Goal: Complete application form

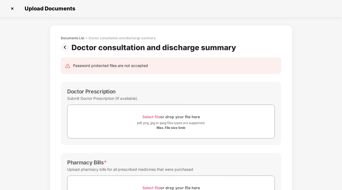
scroll to position [46, 0]
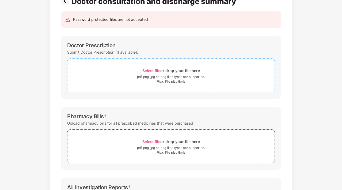
click at [157, 74] on div "Select file or drop your file here" at bounding box center [170, 70] width 57 height 7
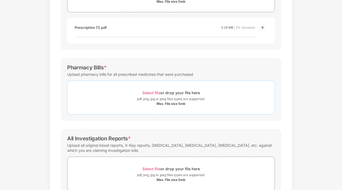
scroll to position [127, 0]
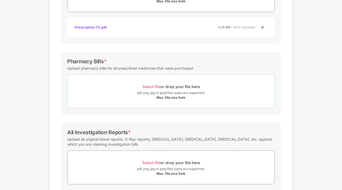
click at [158, 89] on div "Select file or drop your file here" at bounding box center [170, 86] width 57 height 7
click at [134, 88] on div "Select file or drop your file here" at bounding box center [170, 86] width 207 height 7
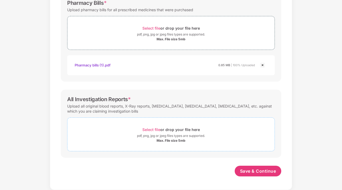
click at [164, 125] on span "Select file or drop your file here pdf, png, jpg or jpeg files types are suppor…" at bounding box center [170, 134] width 207 height 25
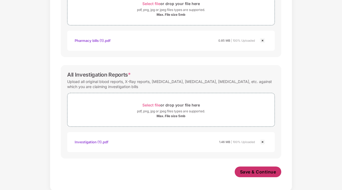
scroll to position [210, 0]
click at [265, 170] on span "Save & Continue" at bounding box center [258, 172] width 36 height 6
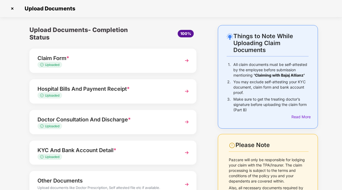
scroll to position [41, 0]
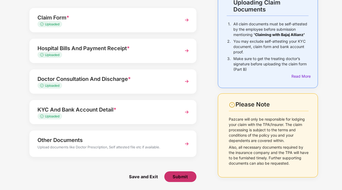
click at [178, 173] on button "Submit" at bounding box center [180, 177] width 32 height 11
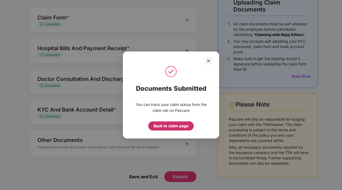
click at [164, 125] on div "Back to claim page" at bounding box center [170, 126] width 35 height 6
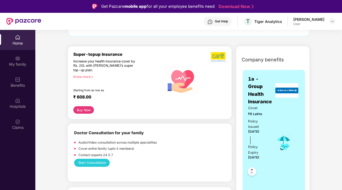
scroll to position [58, 0]
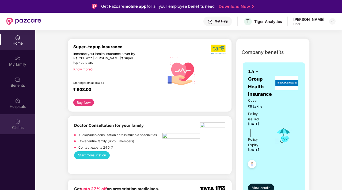
click at [20, 128] on div "Claims" at bounding box center [17, 127] width 35 height 5
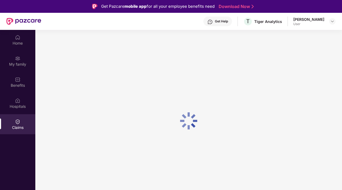
scroll to position [0, 0]
